Goal: Navigation & Orientation: Go to known website

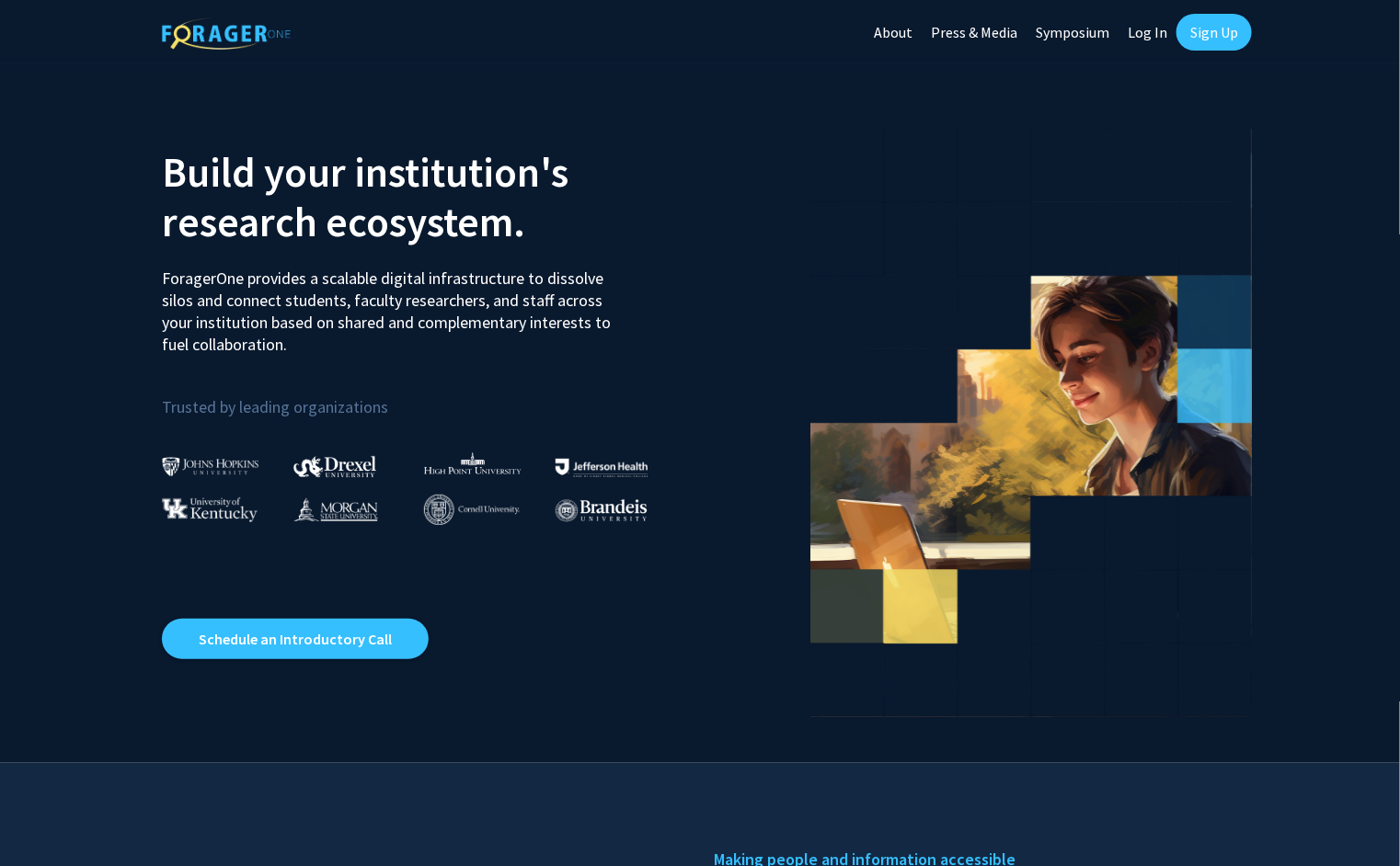
click at [1139, 41] on link "Log In" at bounding box center [1147, 32] width 58 height 64
select select
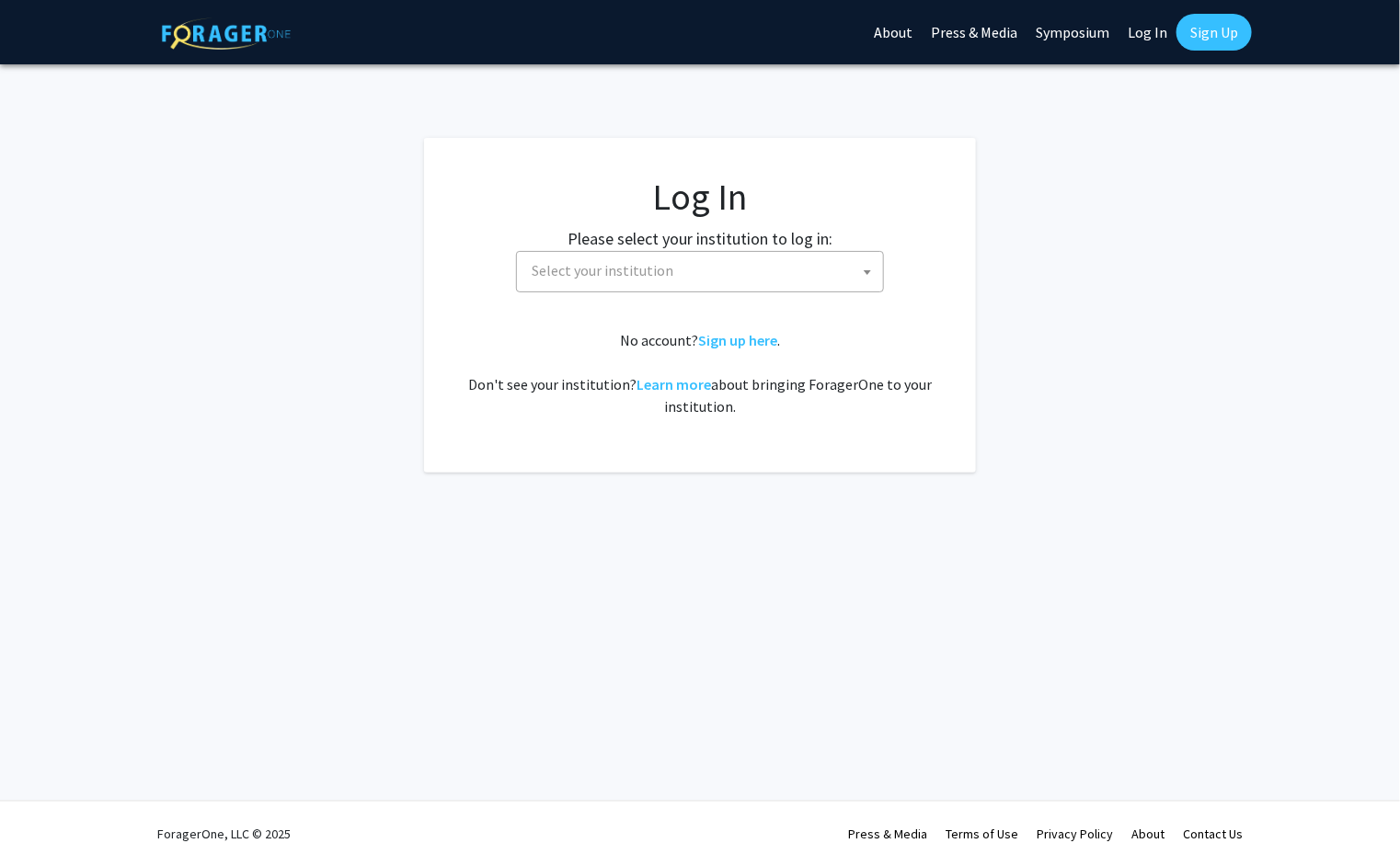
click at [613, 248] on label "Please select your institution to log in:" at bounding box center [700, 238] width 265 height 25
click at [622, 260] on span "Select your institution" at bounding box center [703, 271] width 359 height 38
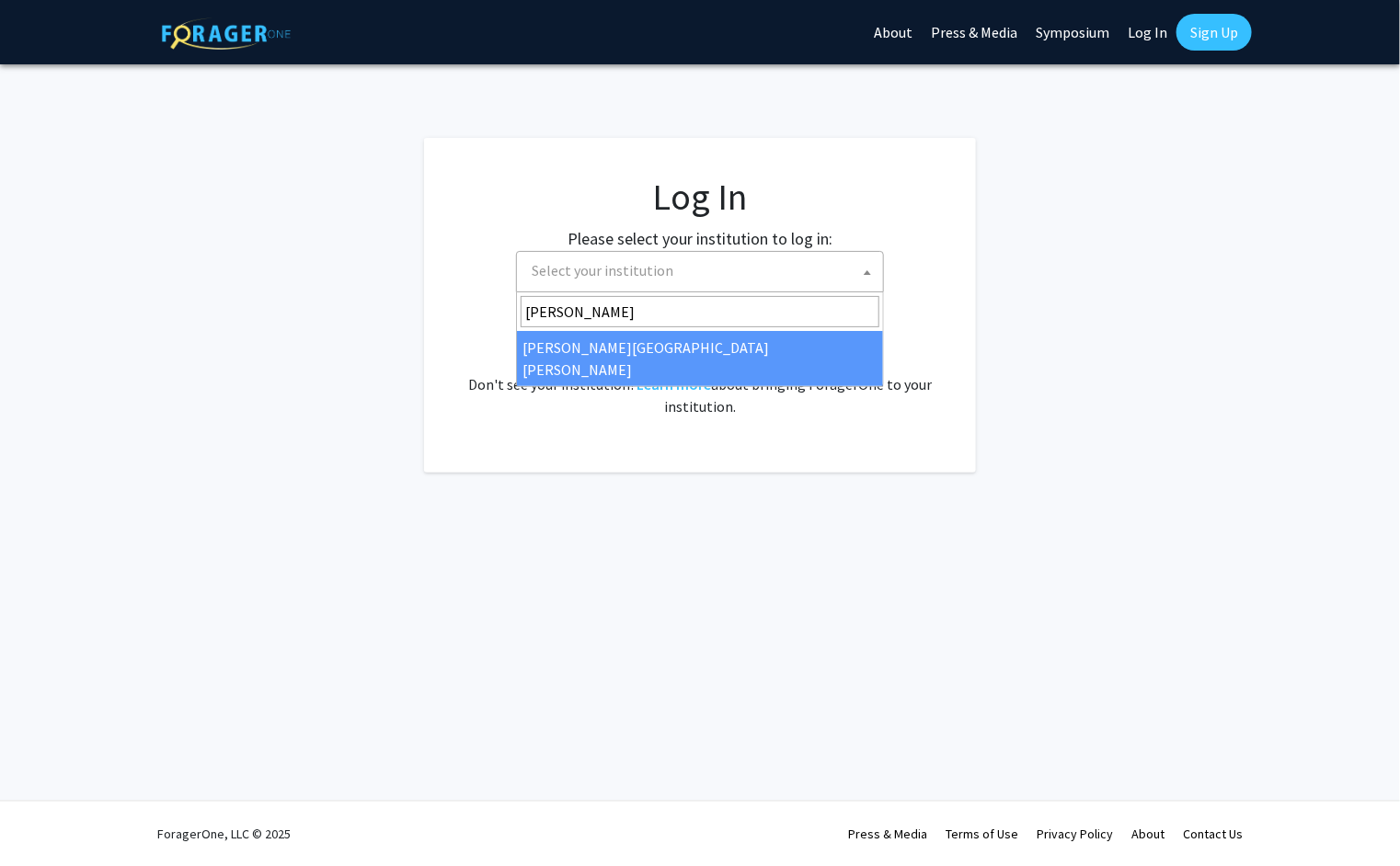
type input "john"
select select "1"
